Goal: Entertainment & Leisure: Consume media (video, audio)

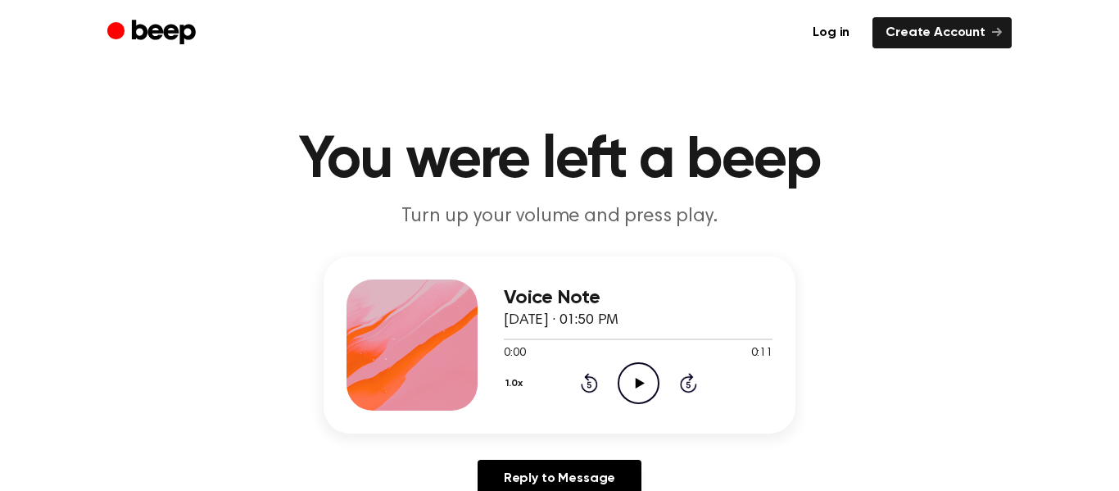
click at [638, 384] on icon at bounding box center [639, 383] width 9 height 11
click at [638, 384] on icon "Pause Audio" at bounding box center [639, 383] width 42 height 42
click at [591, 382] on icon "Rewind 5 seconds" at bounding box center [589, 382] width 18 height 21
click at [633, 381] on icon "Play Audio" at bounding box center [639, 383] width 42 height 42
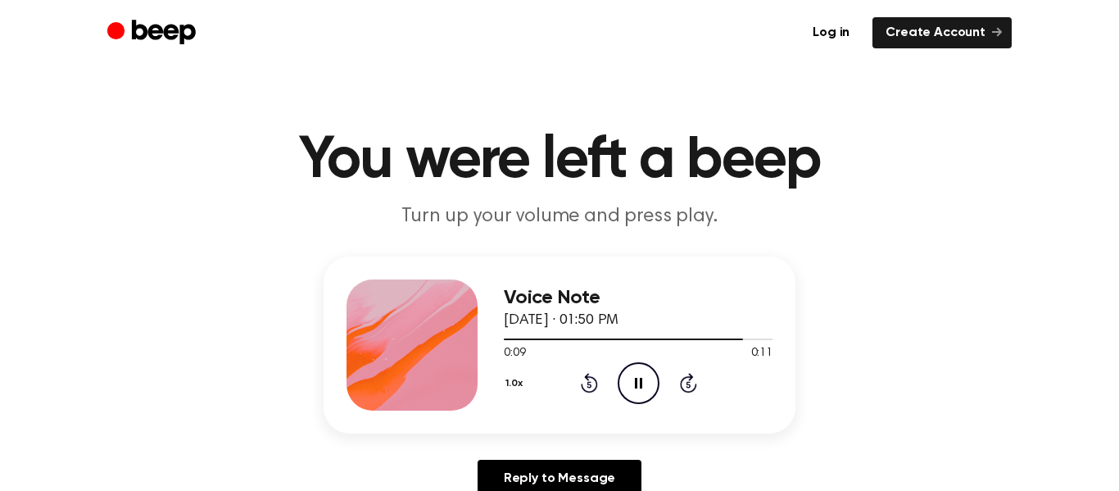
click at [588, 378] on icon at bounding box center [589, 383] width 17 height 20
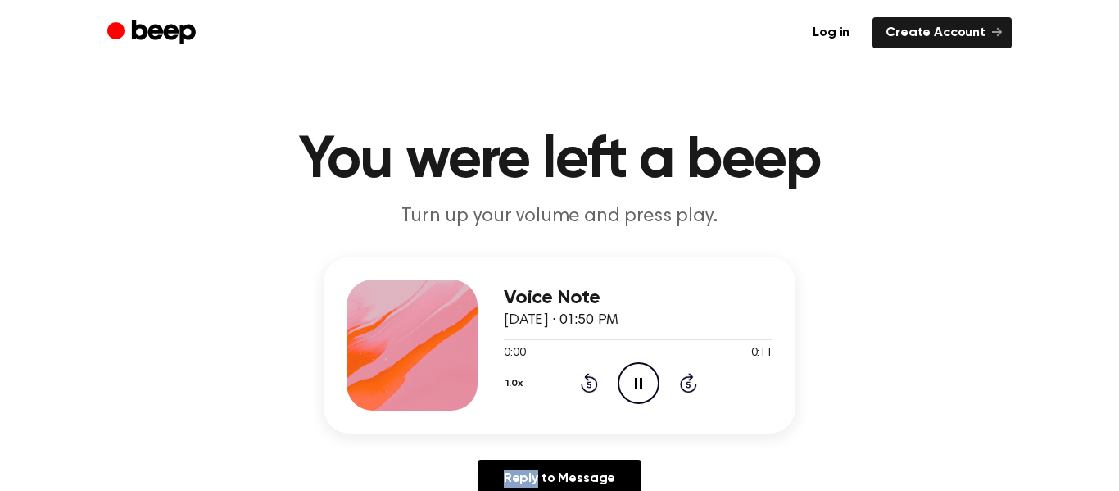
click at [588, 378] on icon at bounding box center [589, 383] width 17 height 20
click at [636, 383] on icon at bounding box center [638, 383] width 7 height 11
click at [592, 378] on icon at bounding box center [589, 383] width 17 height 20
click at [623, 379] on icon "Play Audio" at bounding box center [639, 383] width 42 height 42
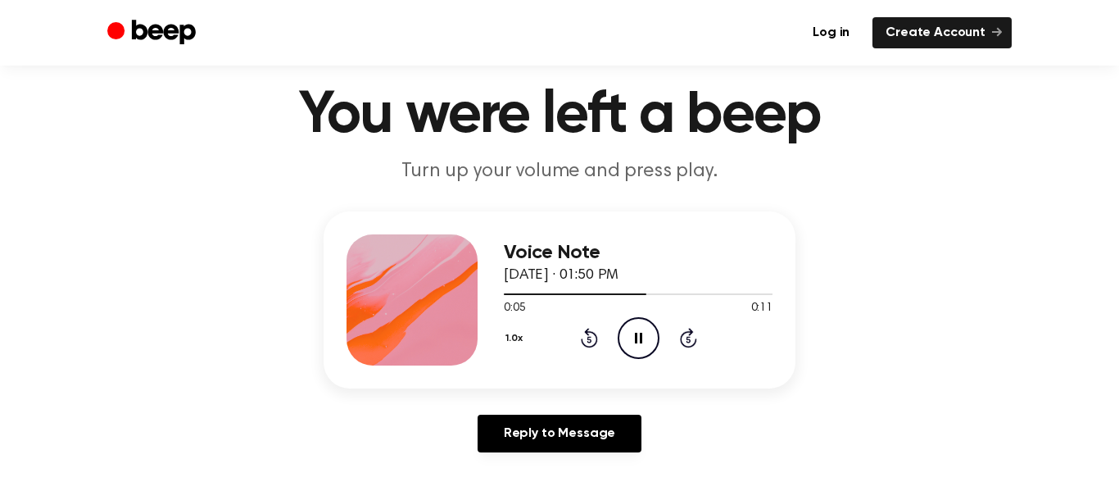
scroll to position [43, 0]
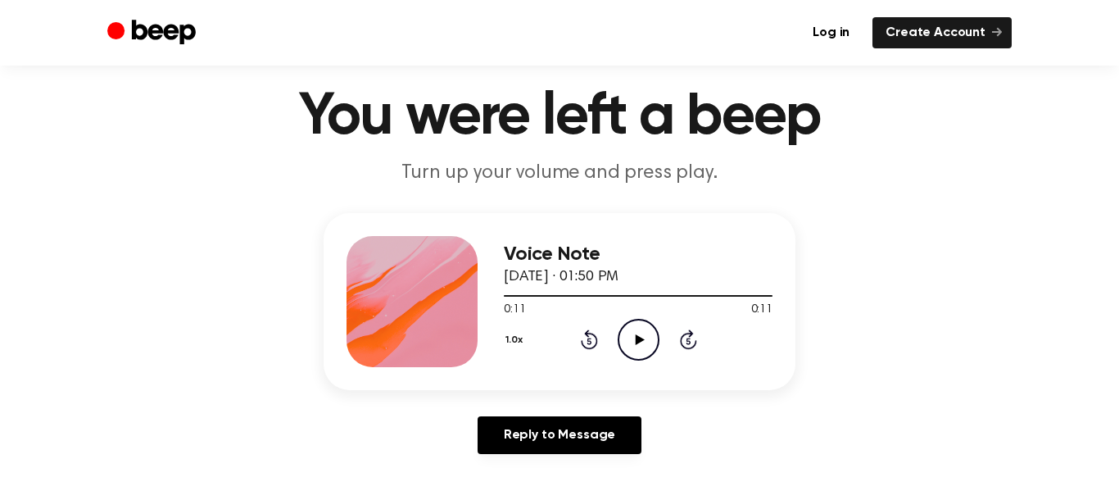
click at [641, 338] on icon at bounding box center [639, 339] width 9 height 11
click at [638, 334] on icon "Play Audio" at bounding box center [639, 340] width 42 height 42
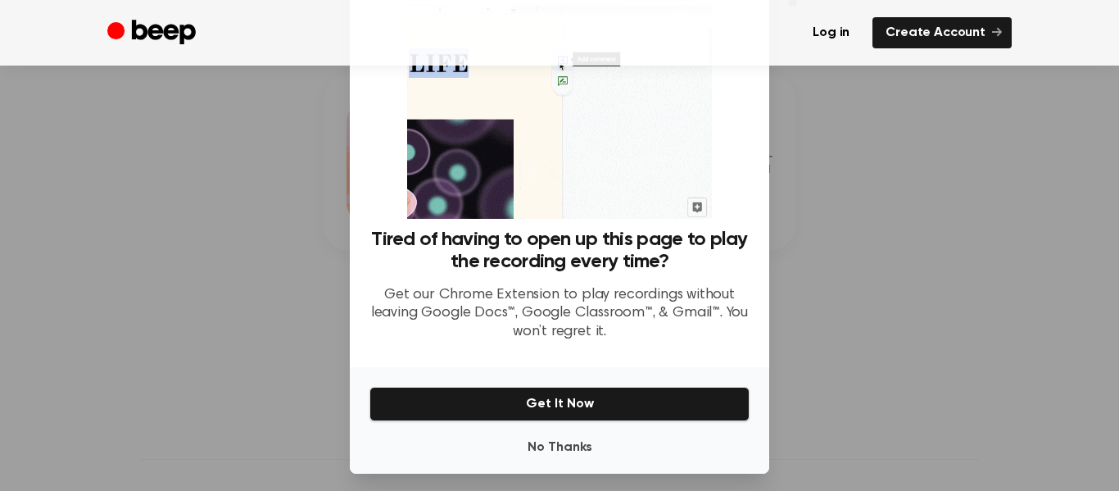
scroll to position [101, 0]
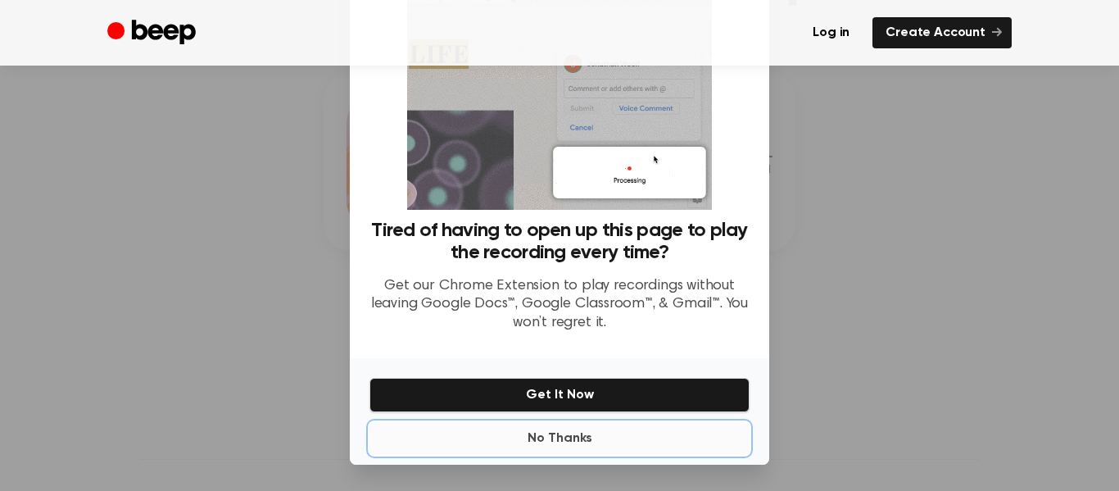
click at [565, 438] on button "No Thanks" at bounding box center [560, 438] width 380 height 33
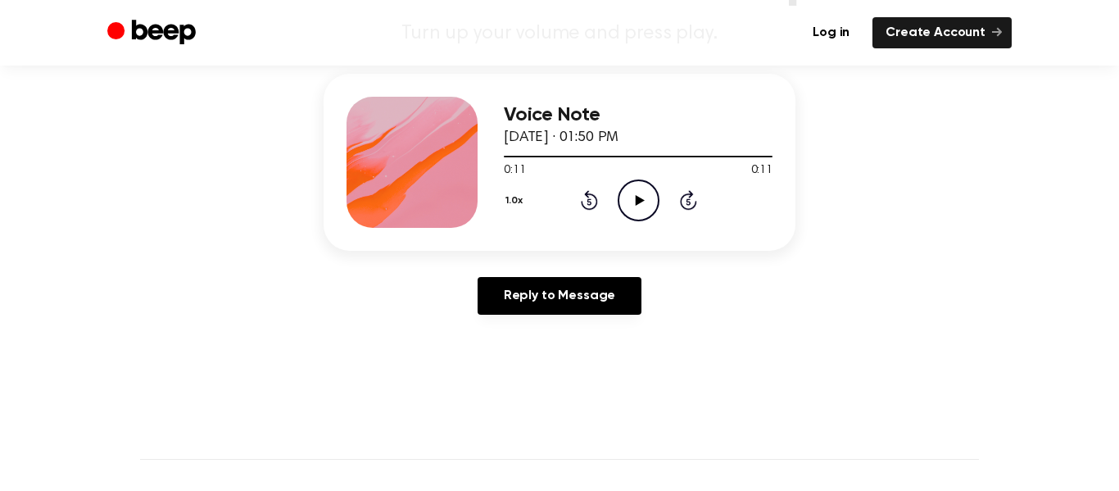
click at [629, 191] on icon "Play Audio" at bounding box center [639, 200] width 42 height 42
click at [629, 191] on icon "Pause Audio" at bounding box center [639, 200] width 42 height 42
click at [629, 191] on icon "Play Audio" at bounding box center [639, 200] width 42 height 42
click at [638, 185] on icon "Play Audio" at bounding box center [639, 200] width 42 height 42
click at [509, 201] on button "1.0x" at bounding box center [516, 201] width 25 height 28
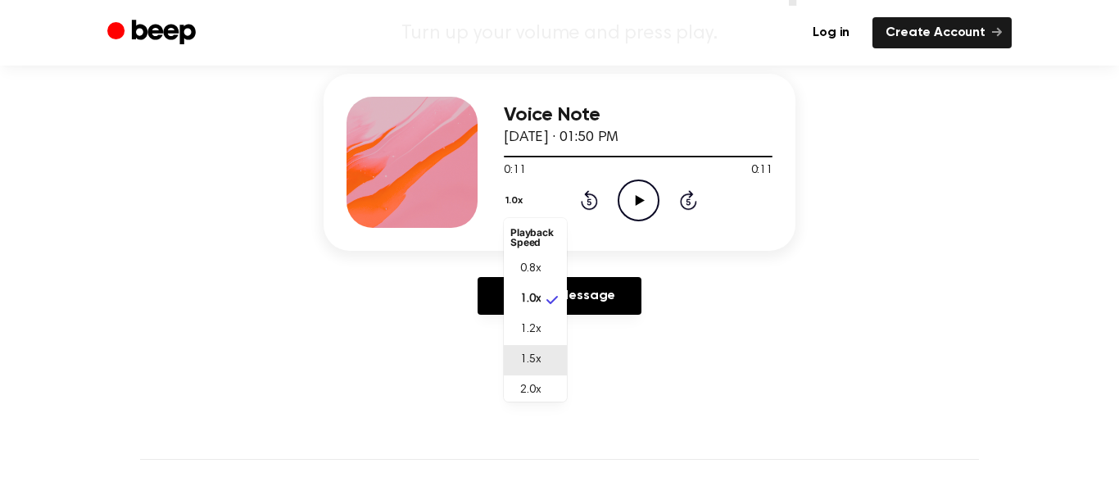
scroll to position [7, 0]
click at [528, 378] on span "2.0x" at bounding box center [530, 383] width 20 height 17
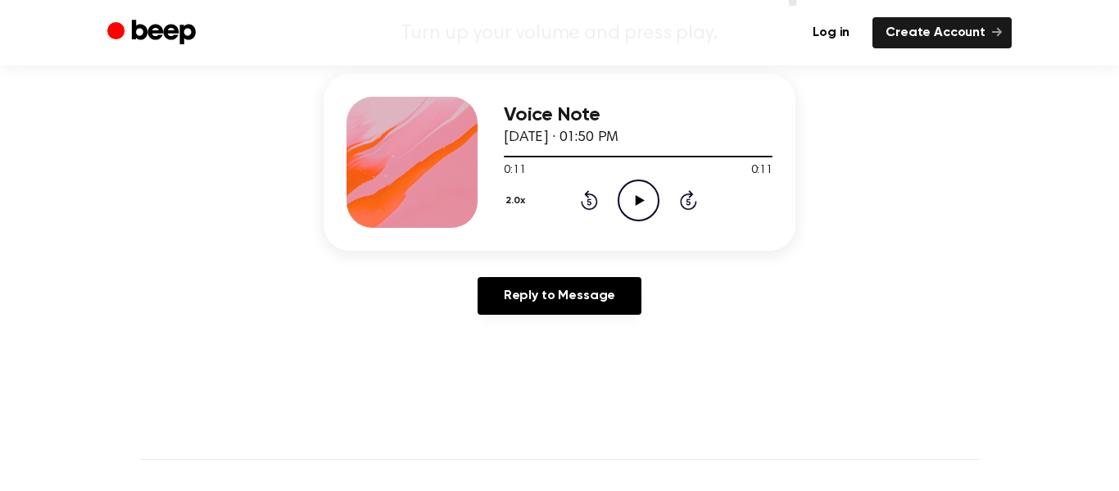
click at [645, 211] on icon "Play Audio" at bounding box center [639, 200] width 42 height 42
click at [641, 201] on icon at bounding box center [638, 200] width 7 height 11
click at [628, 204] on icon "Play Audio" at bounding box center [639, 200] width 42 height 42
click at [516, 199] on button "2.0x" at bounding box center [518, 201] width 28 height 28
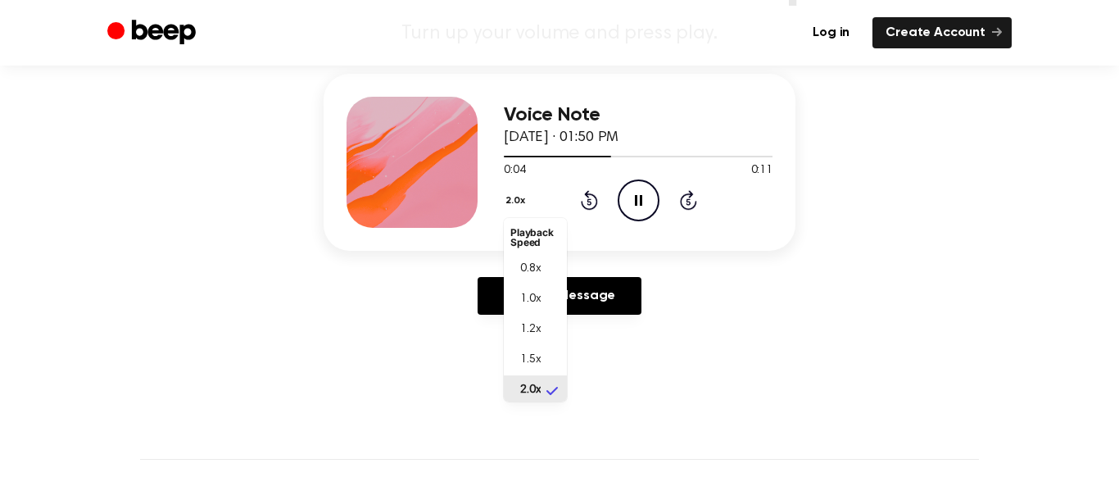
scroll to position [4, 0]
click at [537, 287] on span "1.0x" at bounding box center [530, 295] width 20 height 17
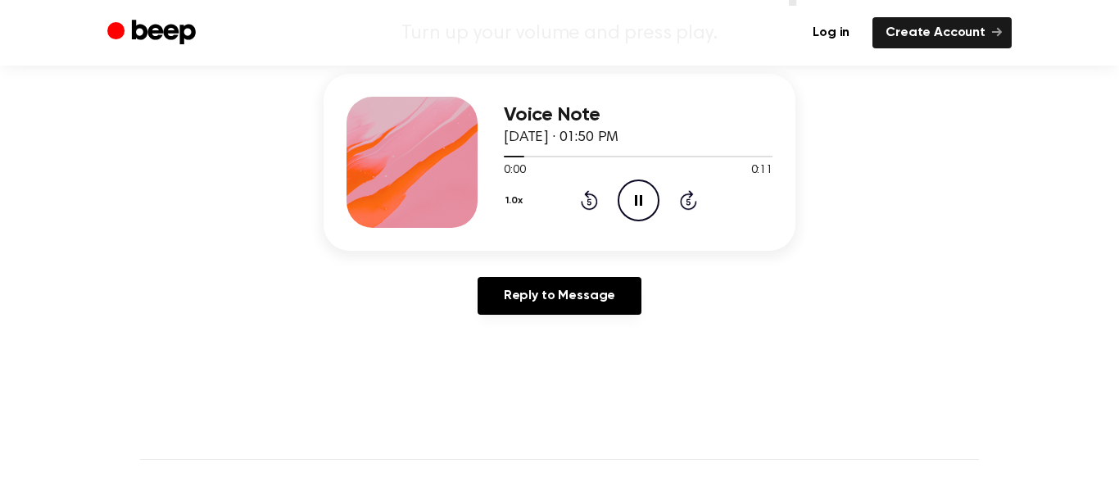
click at [511, 193] on button "1.0x" at bounding box center [516, 201] width 25 height 28
click at [535, 261] on span "0.8x" at bounding box center [530, 269] width 20 height 17
click at [515, 205] on button "0.8x" at bounding box center [518, 201] width 29 height 28
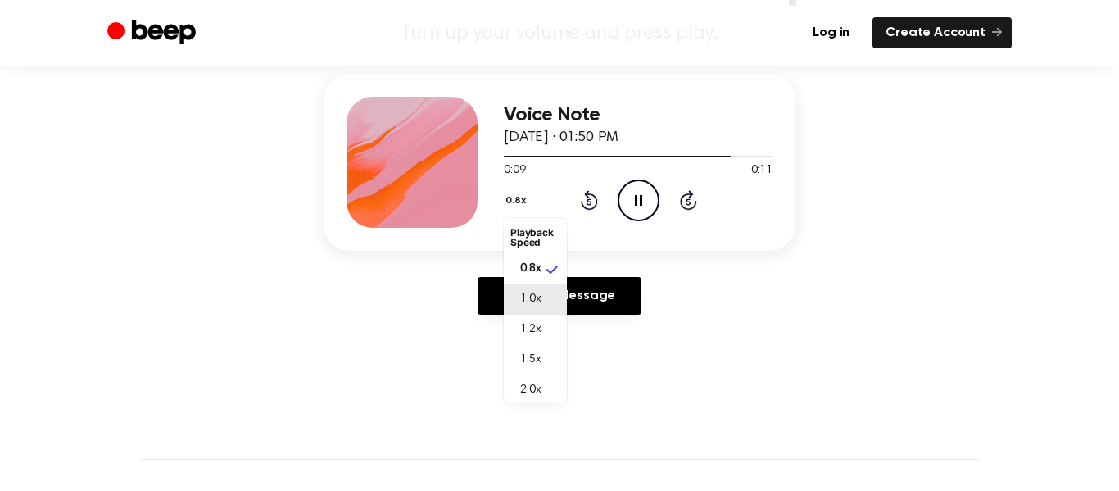
click at [530, 302] on span "1.0x" at bounding box center [530, 299] width 20 height 17
click at [519, 203] on button "1.0x" at bounding box center [516, 201] width 25 height 28
click at [539, 264] on span "0.8x" at bounding box center [530, 269] width 20 height 17
click at [635, 202] on icon at bounding box center [639, 200] width 9 height 11
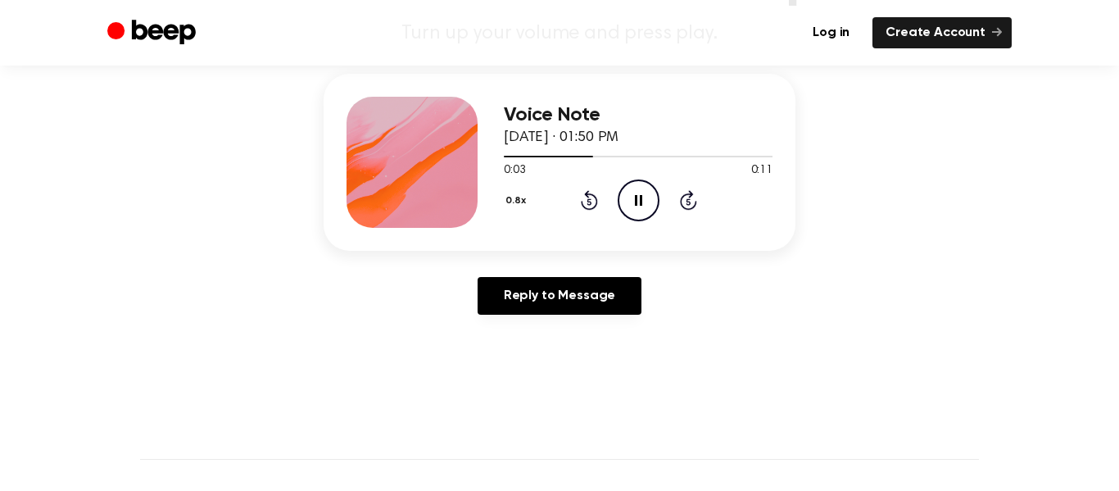
click at [521, 199] on button "0.8x" at bounding box center [518, 201] width 29 height 28
click at [536, 294] on span "1.0x" at bounding box center [530, 299] width 20 height 17
click at [641, 193] on icon "Pause Audio" at bounding box center [639, 200] width 42 height 42
click at [641, 193] on icon "Play Audio" at bounding box center [639, 200] width 42 height 42
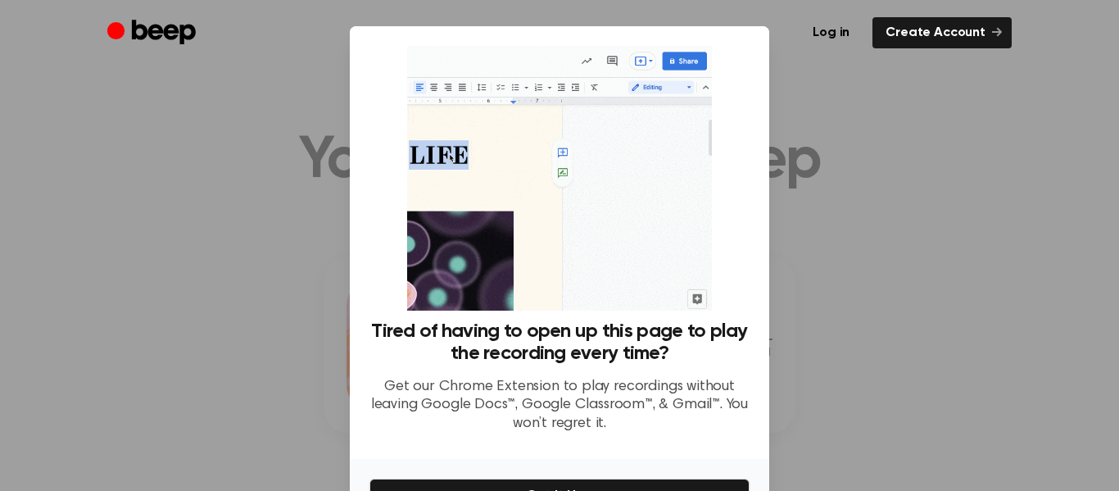
scroll to position [101, 0]
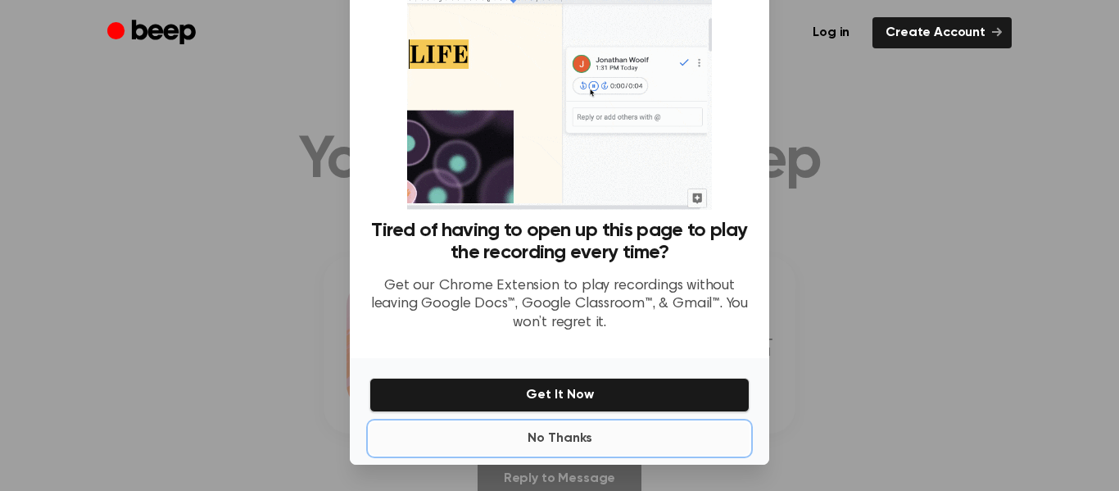
click at [652, 436] on button "No Thanks" at bounding box center [560, 438] width 380 height 33
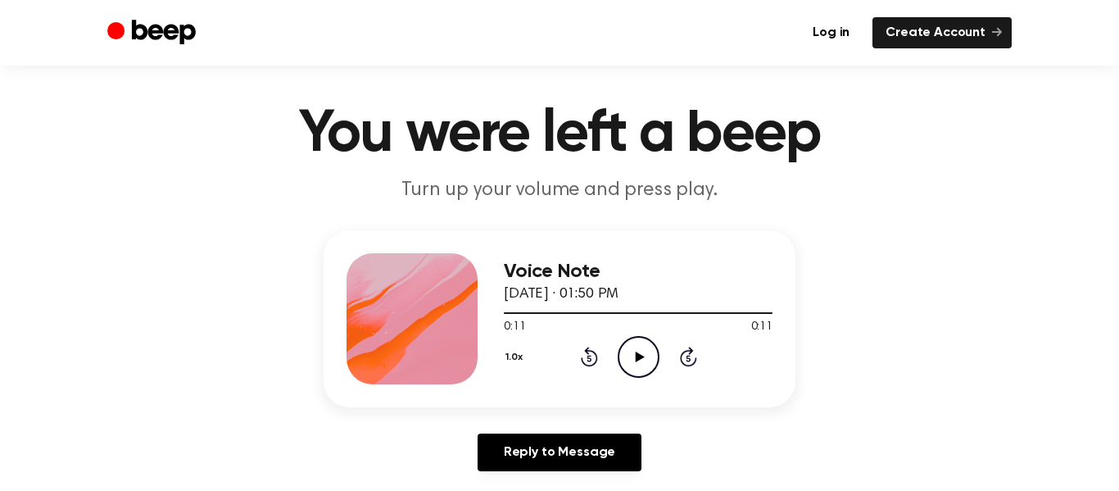
scroll to position [41, 0]
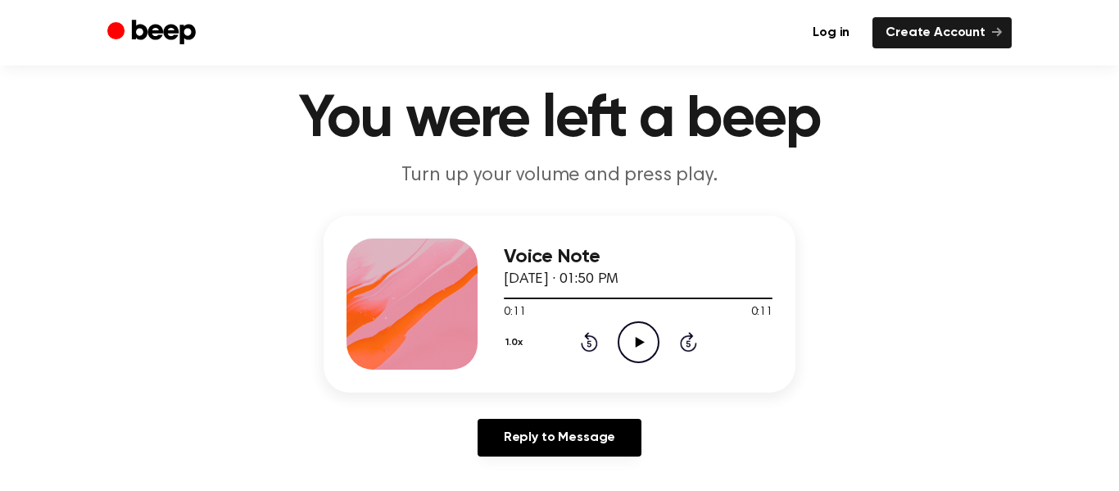
click at [637, 352] on icon "Play Audio" at bounding box center [639, 342] width 42 height 42
click at [637, 352] on icon "Pause Audio" at bounding box center [639, 342] width 42 height 42
click at [637, 352] on icon "Play Audio" at bounding box center [639, 342] width 42 height 42
click at [588, 352] on icon at bounding box center [589, 342] width 17 height 20
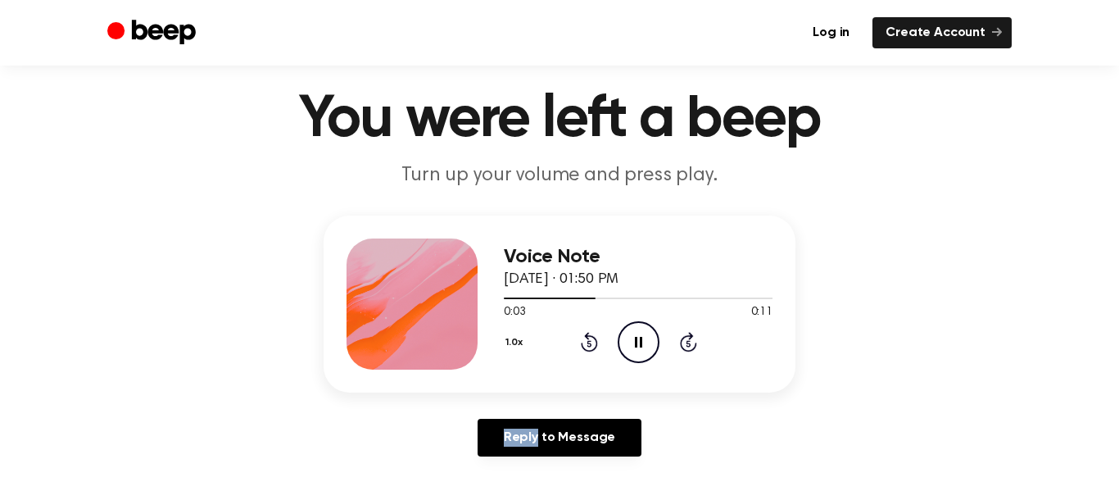
click at [870, 208] on main "You were left a beep Turn up your volume and press play. Voice Note August 14, …" at bounding box center [559, 464] width 1119 height 1010
click at [588, 343] on icon at bounding box center [589, 344] width 4 height 7
click at [627, 338] on icon "Play Audio" at bounding box center [639, 342] width 42 height 42
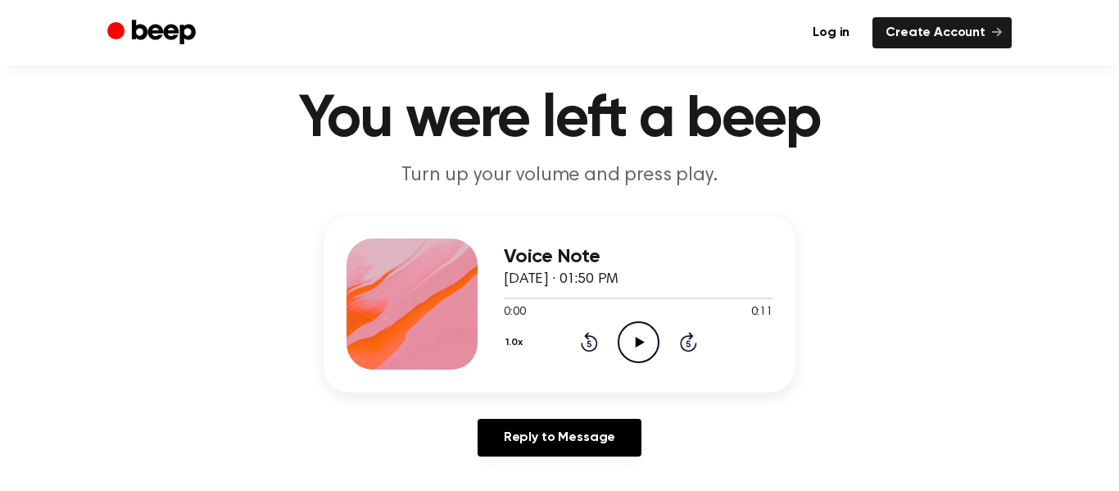
scroll to position [41, 0]
click at [637, 347] on icon "Play Audio" at bounding box center [639, 342] width 42 height 42
click at [637, 353] on icon "Play Audio" at bounding box center [639, 342] width 42 height 42
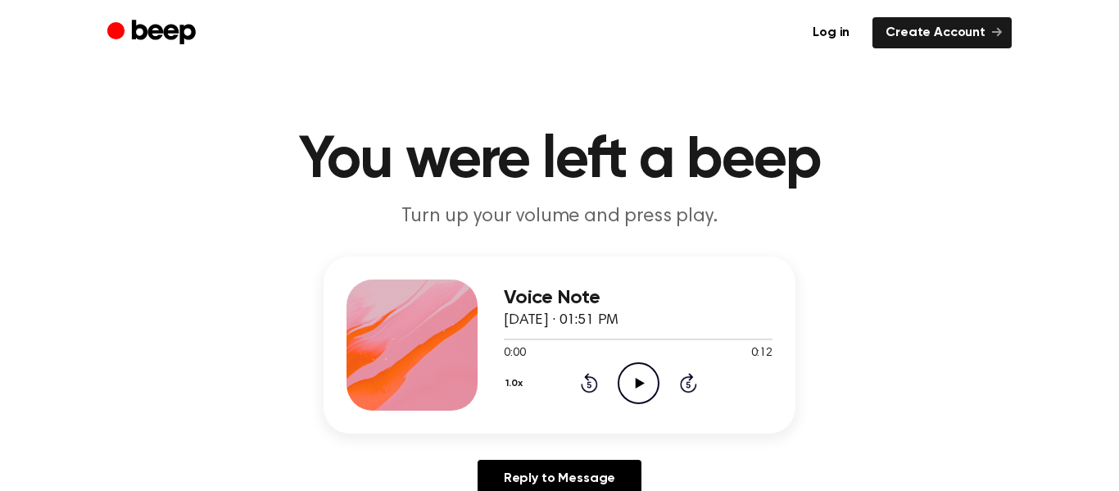
click at [640, 397] on icon "Play Audio" at bounding box center [639, 383] width 42 height 42
click at [630, 375] on icon "Pause Audio" at bounding box center [639, 383] width 42 height 42
click at [642, 380] on icon "Play Audio" at bounding box center [639, 383] width 42 height 42
click at [631, 387] on icon "Pause Audio" at bounding box center [639, 383] width 42 height 42
click at [636, 374] on icon "Play Audio" at bounding box center [639, 383] width 42 height 42
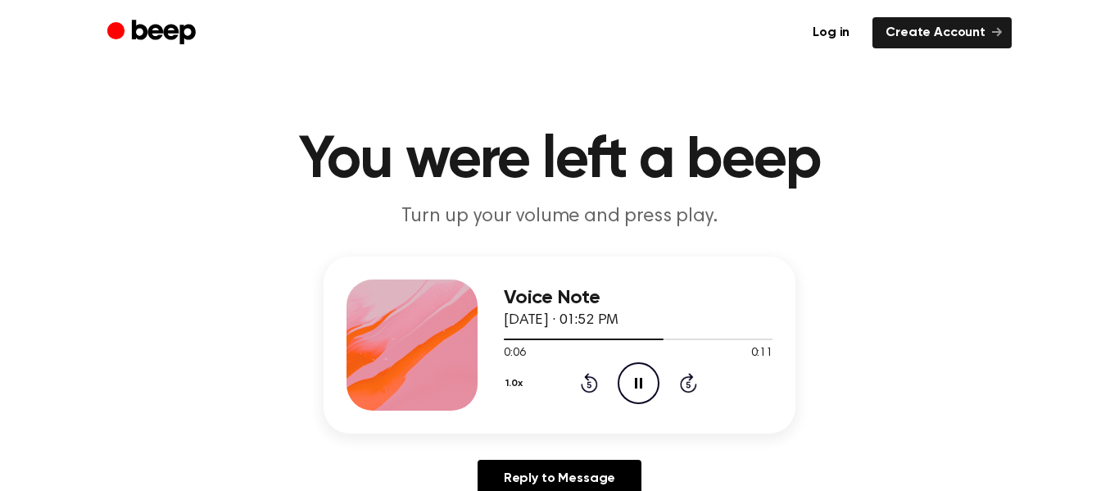
click at [585, 382] on icon "Rewind 5 seconds" at bounding box center [589, 382] width 18 height 21
click at [585, 379] on icon at bounding box center [589, 383] width 17 height 20
click at [628, 366] on circle at bounding box center [639, 383] width 40 height 40
click at [632, 390] on icon "Play Audio" at bounding box center [639, 383] width 42 height 42
click at [632, 390] on icon "Pause Audio" at bounding box center [639, 383] width 42 height 42
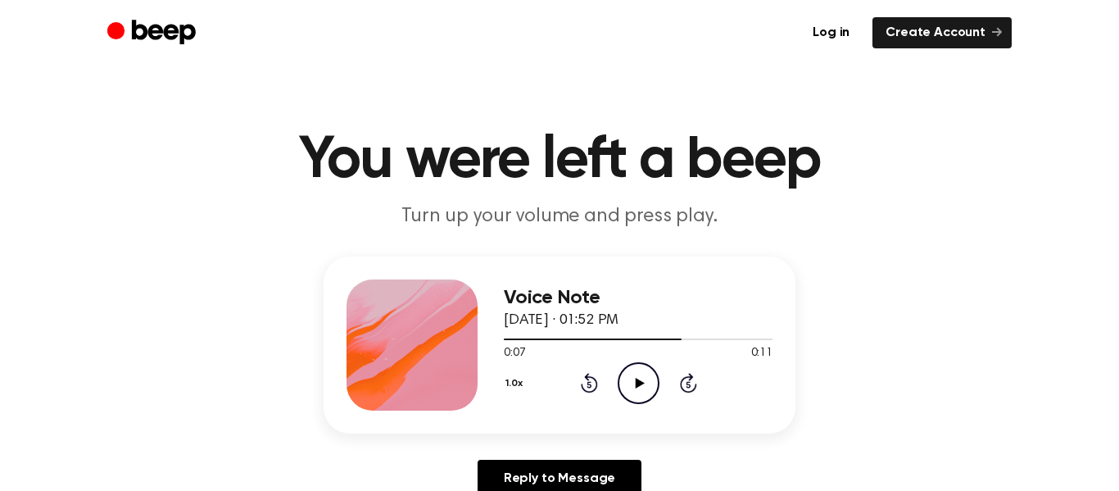
click at [632, 390] on icon "Play Audio" at bounding box center [639, 383] width 42 height 42
click at [632, 390] on icon "Pause Audio" at bounding box center [639, 383] width 42 height 42
click at [629, 372] on icon "Play Audio" at bounding box center [639, 383] width 42 height 42
click at [626, 381] on icon "Play Audio" at bounding box center [639, 383] width 42 height 42
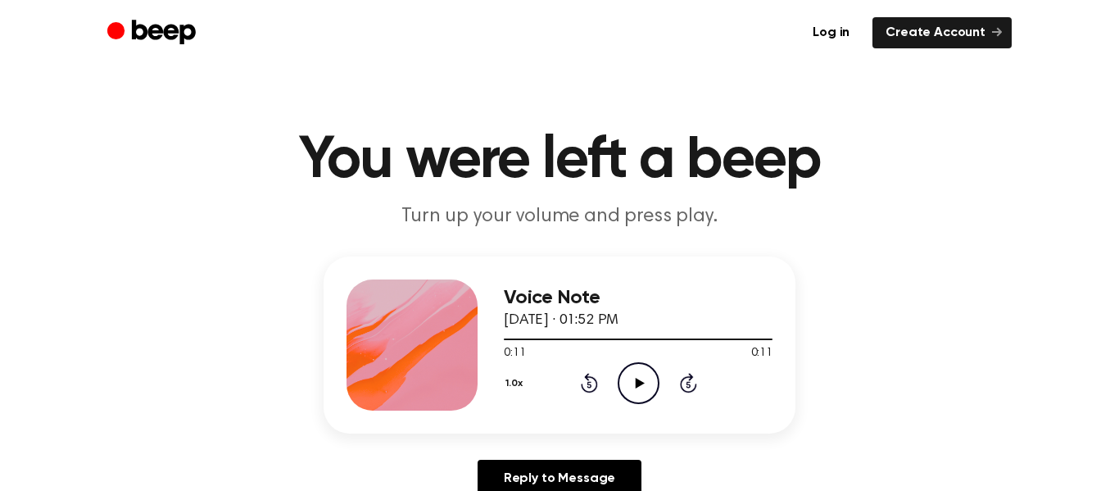
click at [626, 381] on icon "Play Audio" at bounding box center [639, 383] width 42 height 42
click at [642, 381] on icon "Pause Audio" at bounding box center [639, 383] width 42 height 42
click at [633, 384] on icon "Play Audio" at bounding box center [639, 383] width 42 height 42
click at [420, 13] on div "Log in Create Account" at bounding box center [559, 33] width 905 height 66
click at [636, 386] on icon at bounding box center [639, 383] width 9 height 11
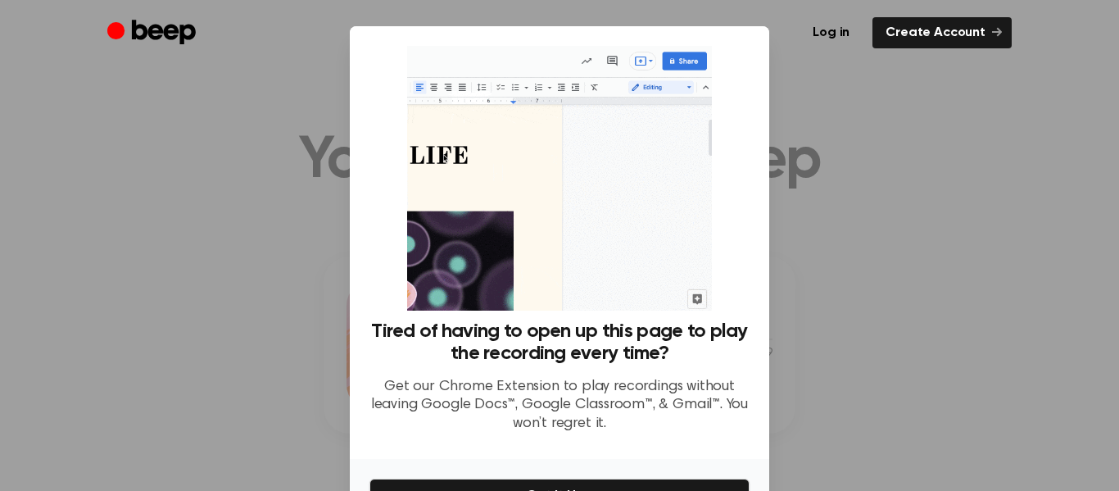
scroll to position [101, 0]
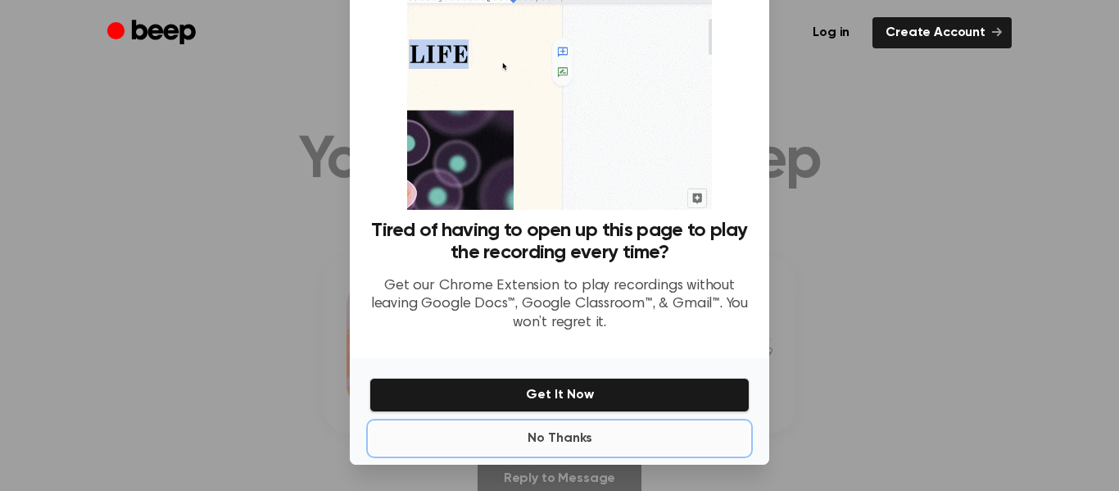
click at [571, 422] on button "No Thanks" at bounding box center [560, 438] width 380 height 33
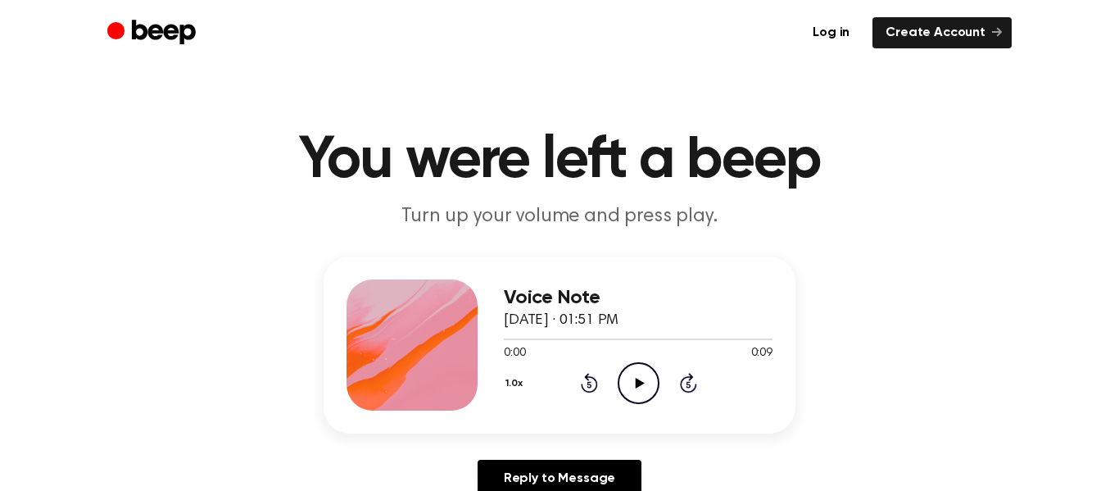
click at [622, 382] on icon "Play Audio" at bounding box center [639, 383] width 42 height 42
click at [647, 390] on icon "Play Audio" at bounding box center [639, 383] width 42 height 42
click at [643, 375] on icon "Play Audio" at bounding box center [639, 383] width 42 height 42
click at [634, 379] on icon "Play Audio" at bounding box center [639, 383] width 42 height 42
click at [637, 384] on icon at bounding box center [639, 383] width 9 height 11
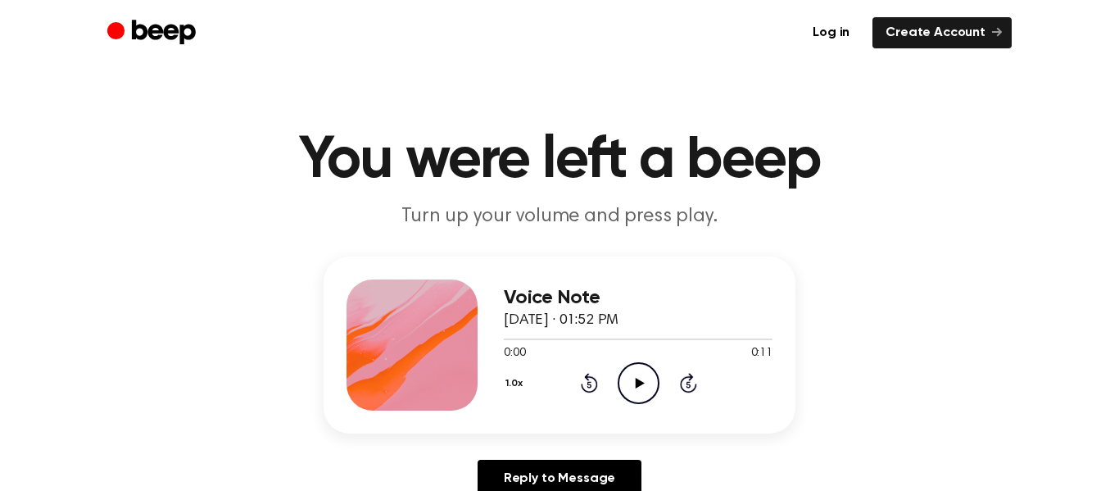
click at [652, 370] on icon "Play Audio" at bounding box center [639, 383] width 42 height 42
click at [652, 370] on icon "Pause Audio" at bounding box center [639, 383] width 42 height 42
click at [647, 374] on icon "Play Audio" at bounding box center [639, 383] width 42 height 42
click at [586, 381] on icon "Rewind 5 seconds" at bounding box center [589, 382] width 18 height 21
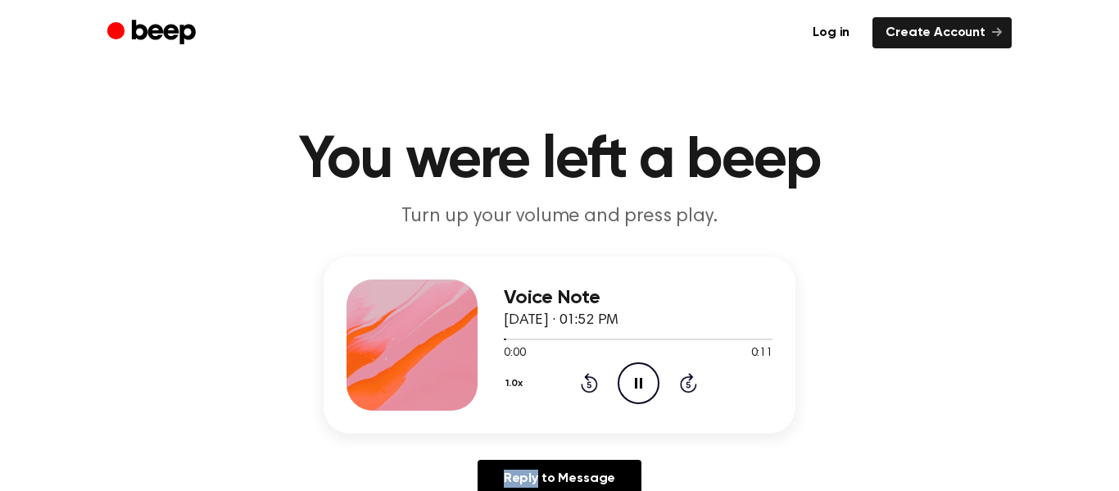
click at [586, 381] on icon "Rewind 5 seconds" at bounding box center [589, 382] width 18 height 21
click at [587, 381] on icon "Rewind 5 seconds" at bounding box center [589, 382] width 18 height 21
click at [640, 382] on icon at bounding box center [639, 383] width 9 height 11
click at [630, 395] on icon "Play Audio" at bounding box center [639, 383] width 42 height 42
click at [634, 379] on icon "Play Audio" at bounding box center [639, 383] width 42 height 42
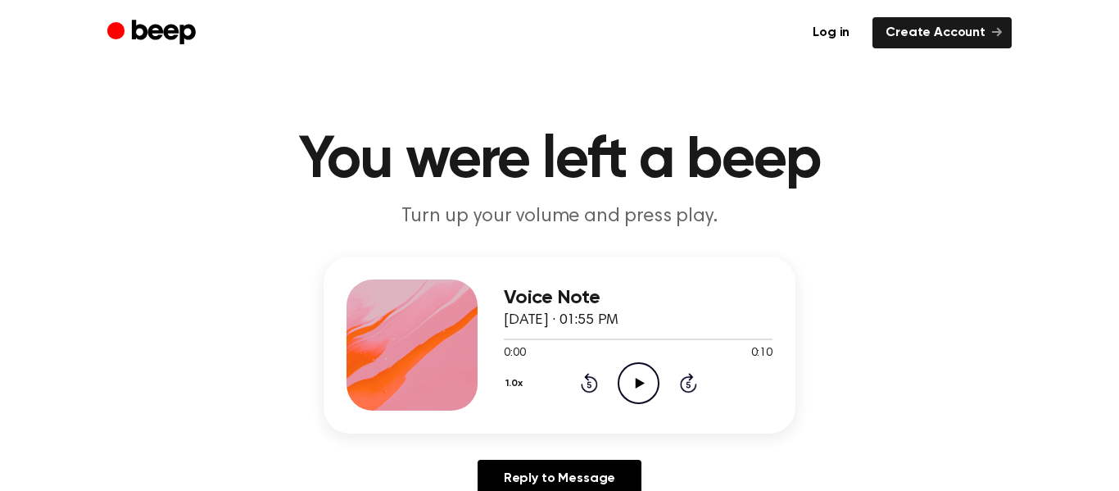
click at [633, 390] on icon "Play Audio" at bounding box center [639, 383] width 42 height 42
click at [633, 390] on icon "Pause Audio" at bounding box center [639, 383] width 42 height 42
click at [653, 375] on icon "Play Audio" at bounding box center [639, 383] width 42 height 42
click at [594, 380] on icon at bounding box center [589, 383] width 17 height 20
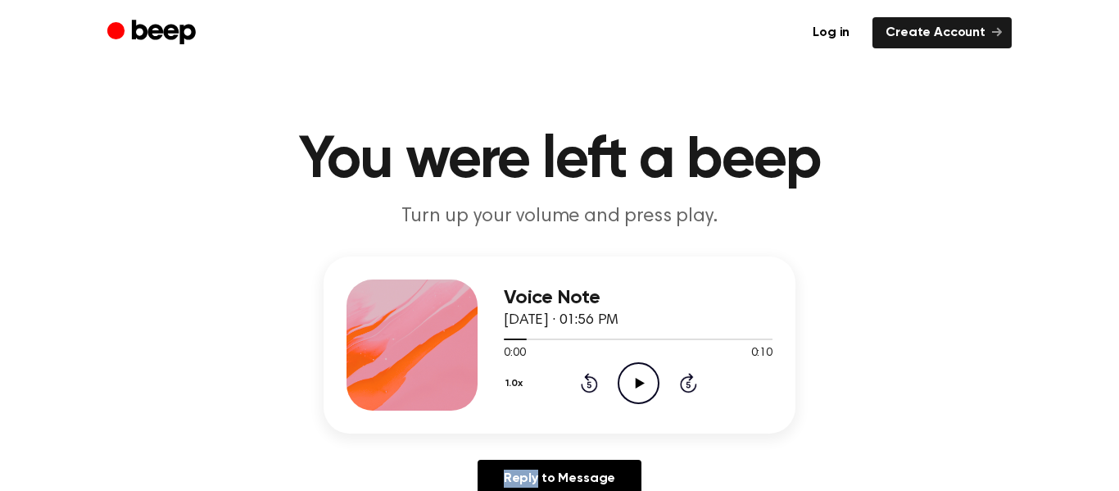
click at [594, 380] on icon at bounding box center [589, 383] width 17 height 20
click at [650, 377] on icon "Play Audio" at bounding box center [639, 383] width 42 height 42
click at [624, 374] on icon "Play Audio" at bounding box center [639, 383] width 42 height 42
